Goal: Task Accomplishment & Management: Use online tool/utility

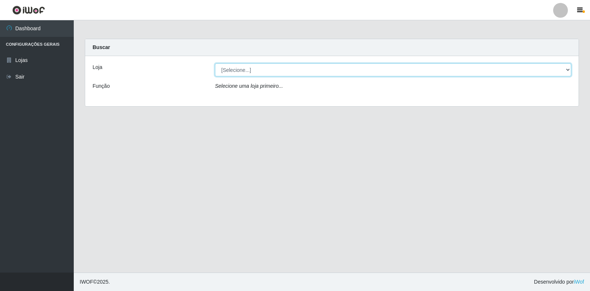
click at [303, 69] on select "[Selecione...] Extrabom - Loja 18 Goiabeiras" at bounding box center [393, 69] width 356 height 13
select select "501"
click at [215, 63] on select "[Selecione...] Extrabom - Loja 18 Goiabeiras" at bounding box center [393, 69] width 356 height 13
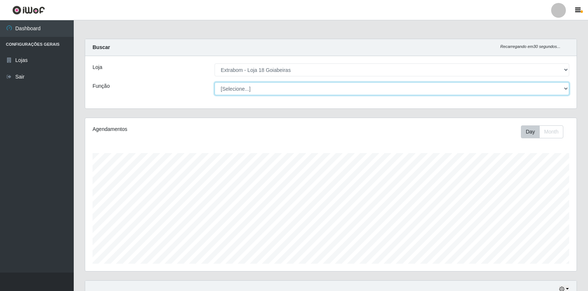
scroll to position [153, 491]
drag, startPoint x: 236, startPoint y: 90, endPoint x: 238, endPoint y: 93, distance: 4.3
click at [236, 90] on select "[Selecione...] ATENDENTE DE E-COMMERCE ATENDENTE DE E-COMMERCE + ATENDENTE DE E…" at bounding box center [392, 88] width 355 height 13
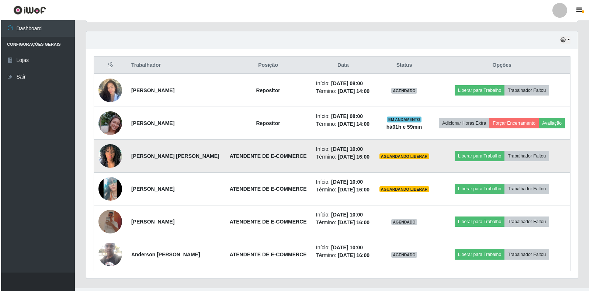
scroll to position [227, 0]
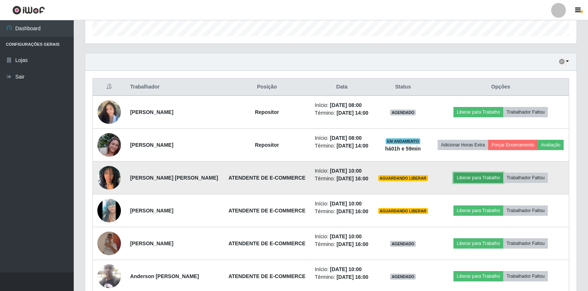
click at [470, 175] on button "Liberar para Trabalho" at bounding box center [478, 177] width 50 height 10
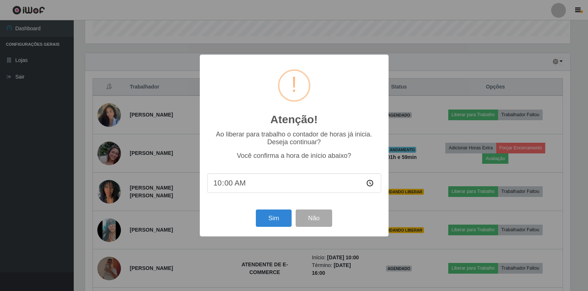
scroll to position [153, 487]
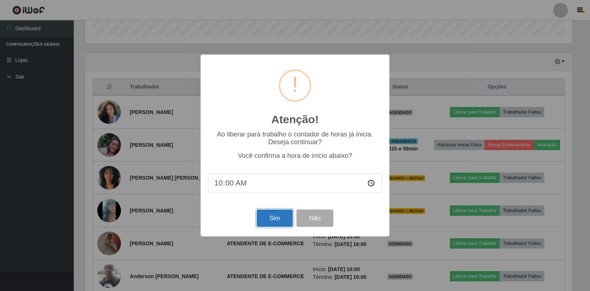
click at [272, 224] on button "Sim" at bounding box center [275, 217] width 36 height 17
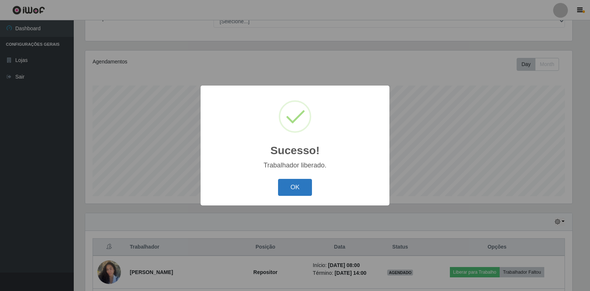
click at [300, 189] on button "OK" at bounding box center [295, 187] width 34 height 17
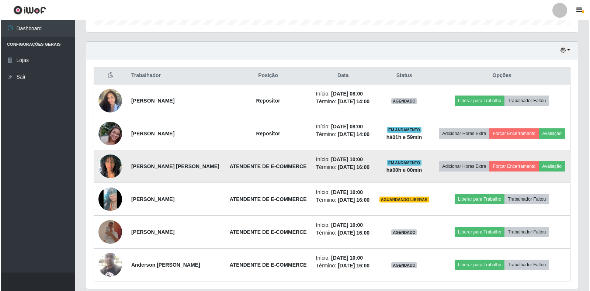
scroll to position [252, 0]
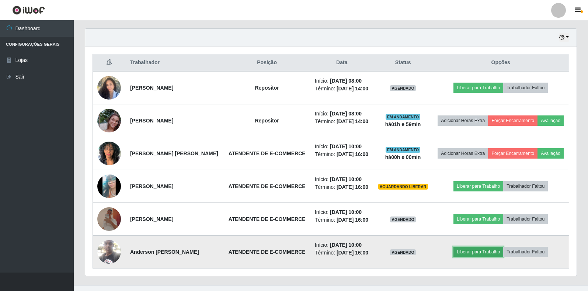
click at [468, 255] on button "Liberar para Trabalho" at bounding box center [478, 252] width 50 height 10
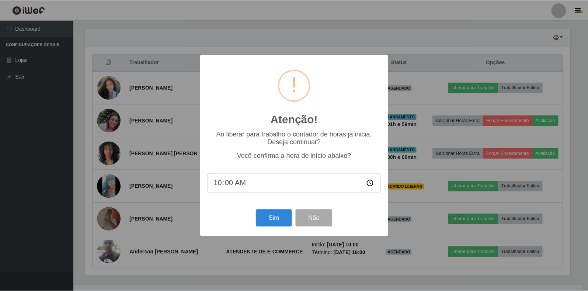
scroll to position [153, 487]
click at [272, 224] on button "Sim" at bounding box center [275, 217] width 36 height 17
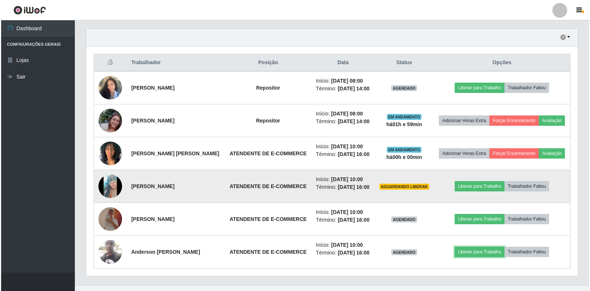
scroll to position [153, 491]
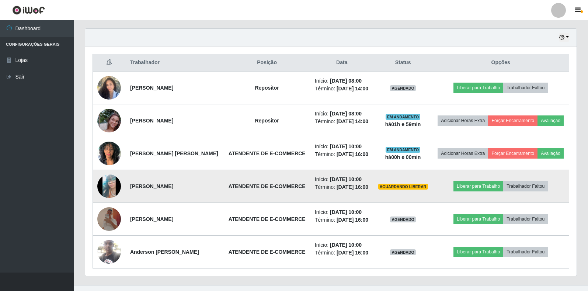
click at [106, 189] on img at bounding box center [109, 186] width 24 height 52
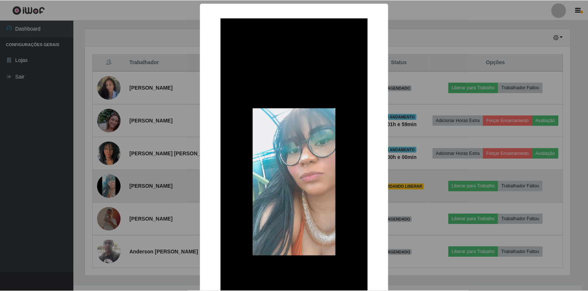
scroll to position [67, 0]
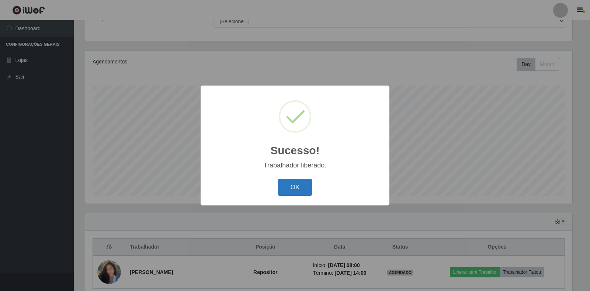
click at [289, 187] on button "OK" at bounding box center [295, 187] width 34 height 17
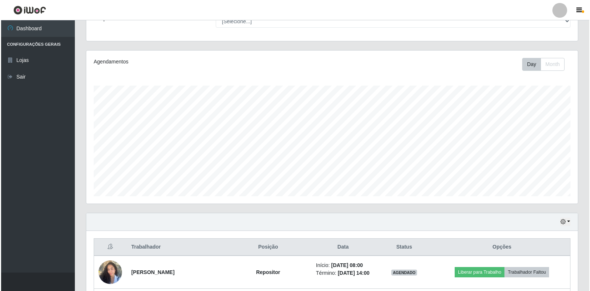
scroll to position [264, 0]
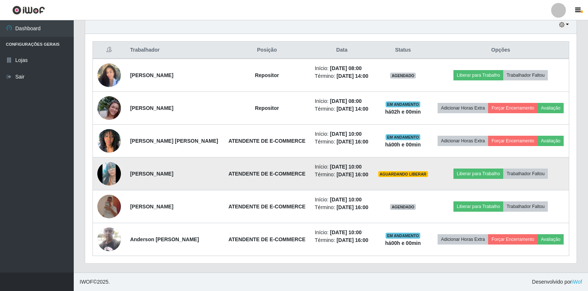
click at [107, 172] on img at bounding box center [109, 173] width 24 height 52
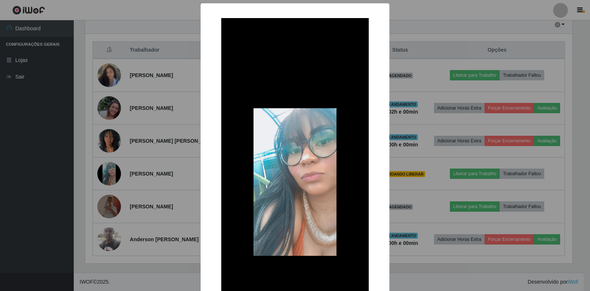
click at [57, 175] on div "× OK Cancel" at bounding box center [295, 145] width 590 height 291
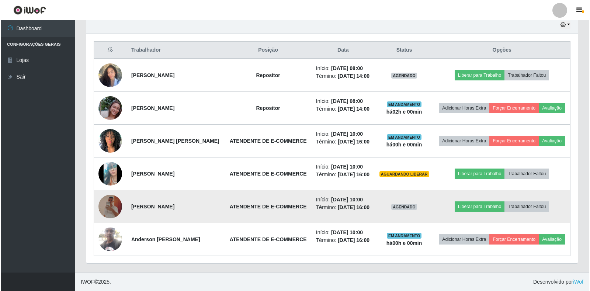
scroll to position [153, 491]
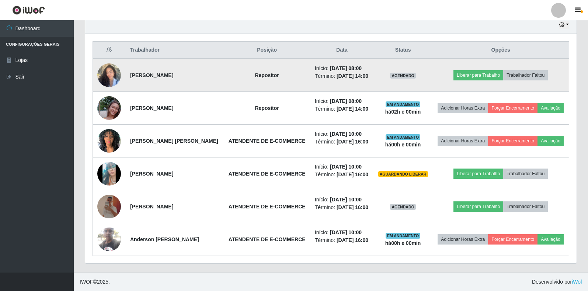
click at [105, 76] on img at bounding box center [109, 74] width 24 height 31
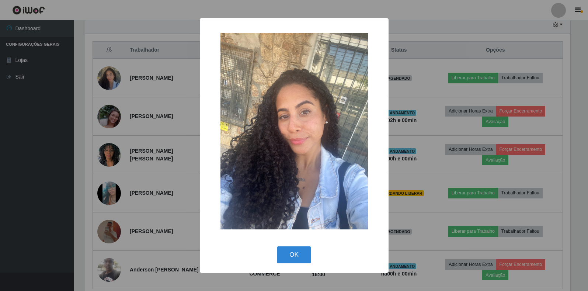
scroll to position [0, 0]
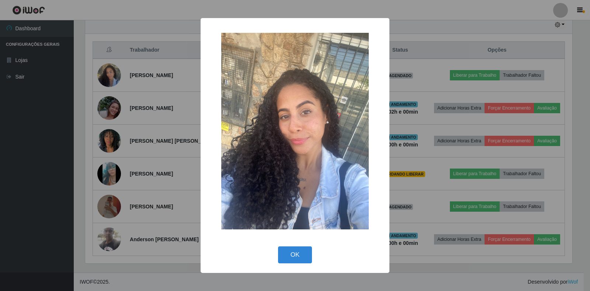
drag, startPoint x: 12, startPoint y: 132, endPoint x: 21, endPoint y: 129, distance: 9.3
click at [13, 132] on div "× OK Cancel" at bounding box center [295, 145] width 590 height 291
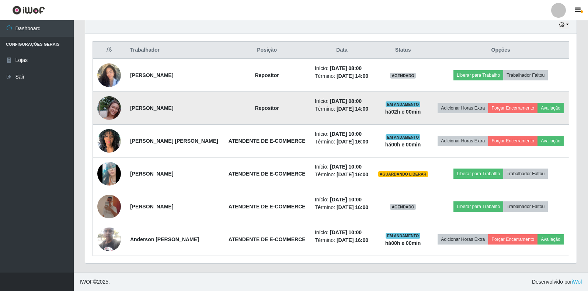
click at [108, 114] on img at bounding box center [109, 108] width 24 height 42
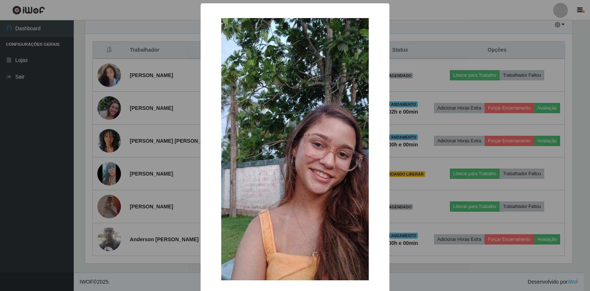
click at [18, 122] on div "× OK Cancel" at bounding box center [295, 145] width 590 height 291
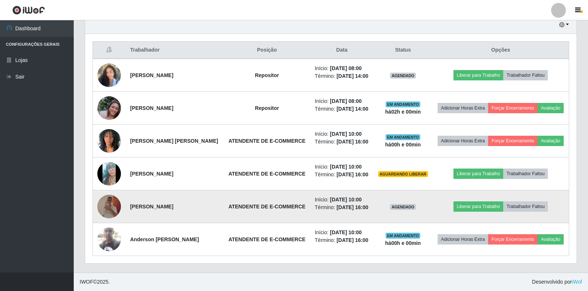
click at [102, 206] on img at bounding box center [109, 207] width 24 height 24
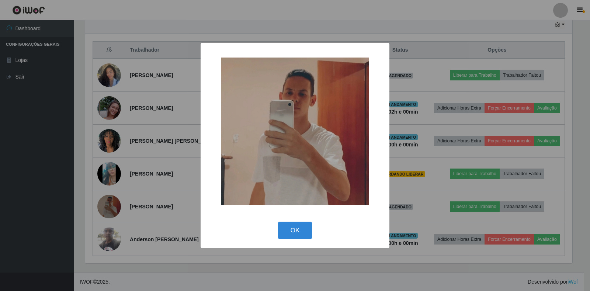
click at [69, 207] on div "× OK Cancel" at bounding box center [295, 145] width 590 height 291
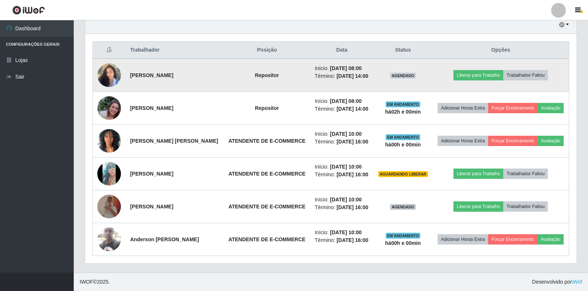
click at [104, 73] on img at bounding box center [109, 74] width 24 height 31
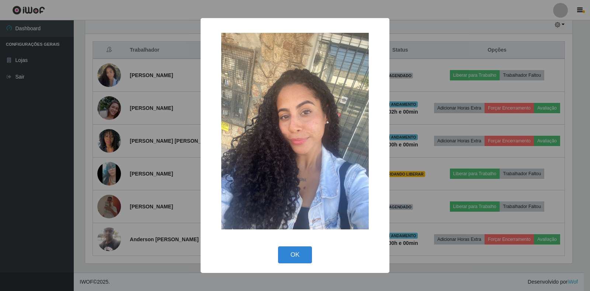
drag, startPoint x: 1, startPoint y: 136, endPoint x: 0, endPoint y: 91, distance: 44.6
click at [0, 137] on div "× OK Cancel" at bounding box center [295, 145] width 590 height 291
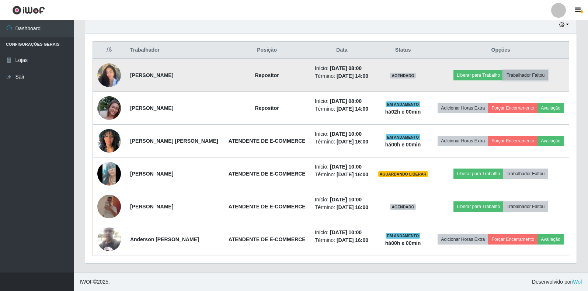
click at [532, 80] on button "Trabalhador Faltou" at bounding box center [525, 75] width 45 height 10
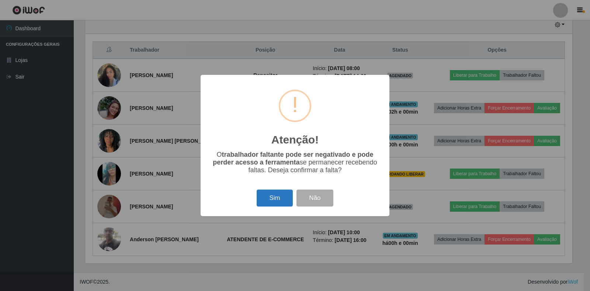
click at [275, 200] on button "Sim" at bounding box center [275, 197] width 36 height 17
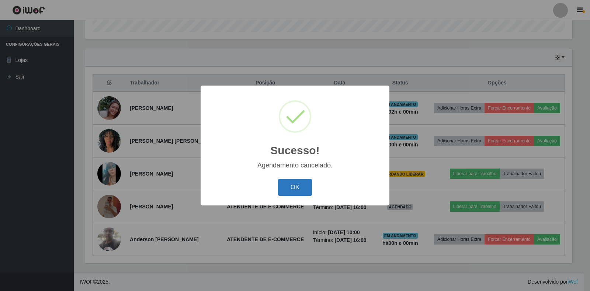
click at [306, 190] on button "OK" at bounding box center [295, 187] width 34 height 17
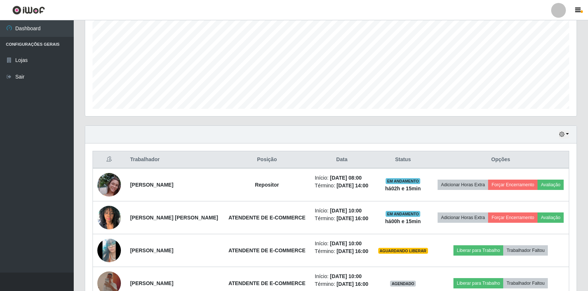
scroll to position [158, 0]
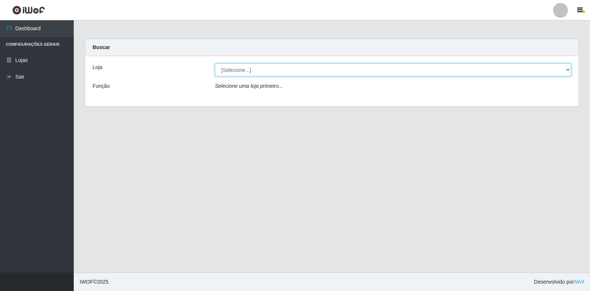
click at [565, 67] on select "[Selecione...] Extrabom - Loja 18 Goiabeiras" at bounding box center [393, 69] width 356 height 13
select select "501"
click at [215, 63] on select "[Selecione...] Extrabom - Loja 18 Goiabeiras" at bounding box center [393, 69] width 356 height 13
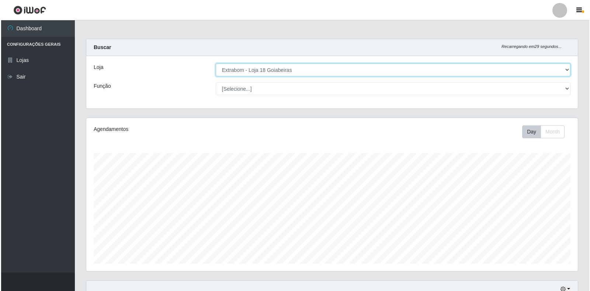
scroll to position [231, 0]
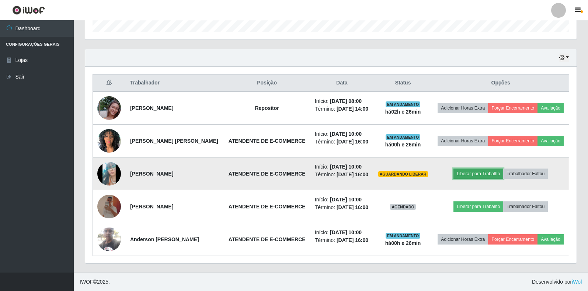
click at [485, 175] on button "Liberar para Trabalho" at bounding box center [478, 173] width 50 height 10
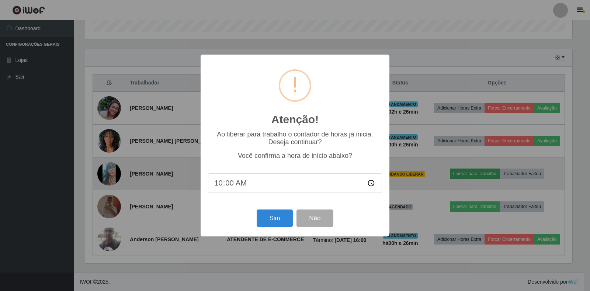
scroll to position [153, 487]
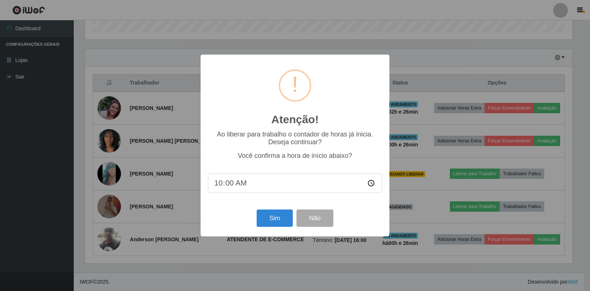
click at [227, 184] on input "10:00" at bounding box center [295, 183] width 174 height 20
click at [227, 183] on input "10:00" at bounding box center [295, 183] width 174 height 20
type input "10:25"
click at [276, 229] on div "Sim Não" at bounding box center [295, 217] width 174 height 21
click at [276, 222] on button "Sim" at bounding box center [275, 217] width 36 height 17
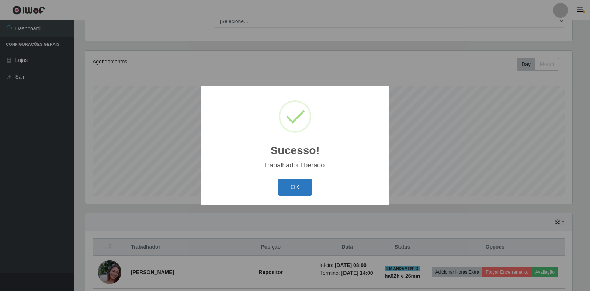
click at [283, 183] on button "OK" at bounding box center [295, 187] width 34 height 17
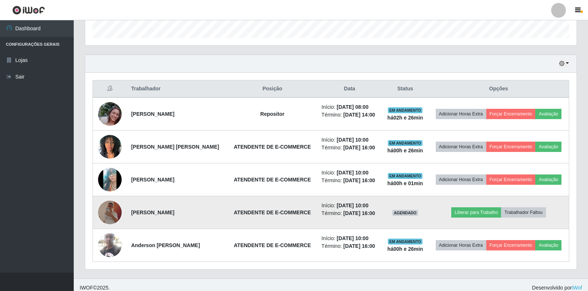
scroll to position [231, 0]
